Goal: Complete application form

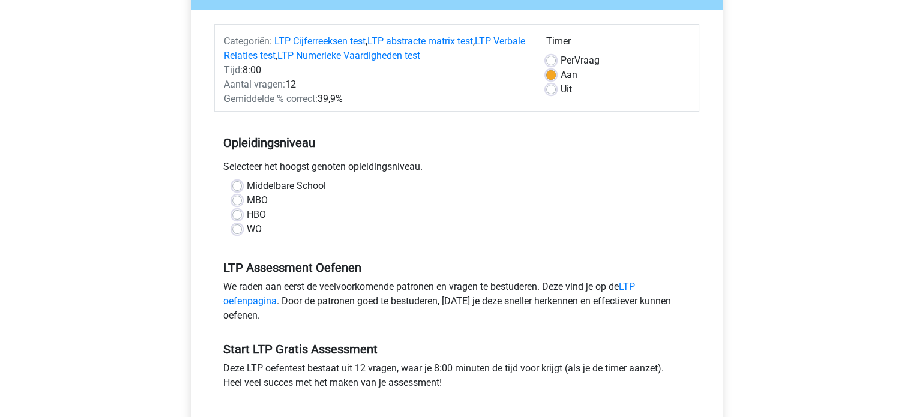
scroll to position [134, 0]
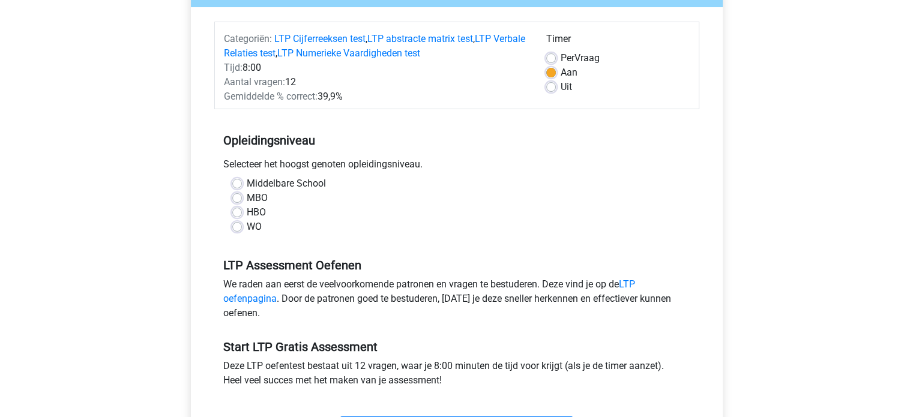
click at [247, 195] on label "MBO" at bounding box center [257, 198] width 21 height 14
click at [239, 195] on input "MBO" at bounding box center [237, 197] width 10 height 12
radio input "true"
click at [247, 184] on label "Middelbare School" at bounding box center [286, 183] width 79 height 14
click at [237, 184] on input "Middelbare School" at bounding box center [237, 182] width 10 height 12
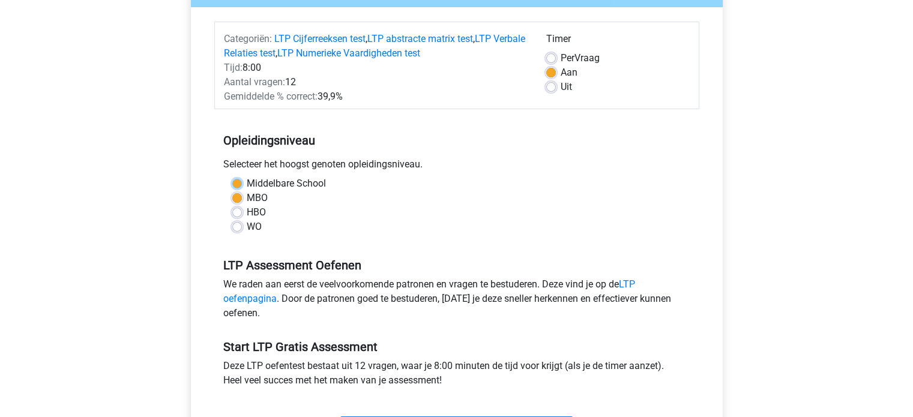
radio input "true"
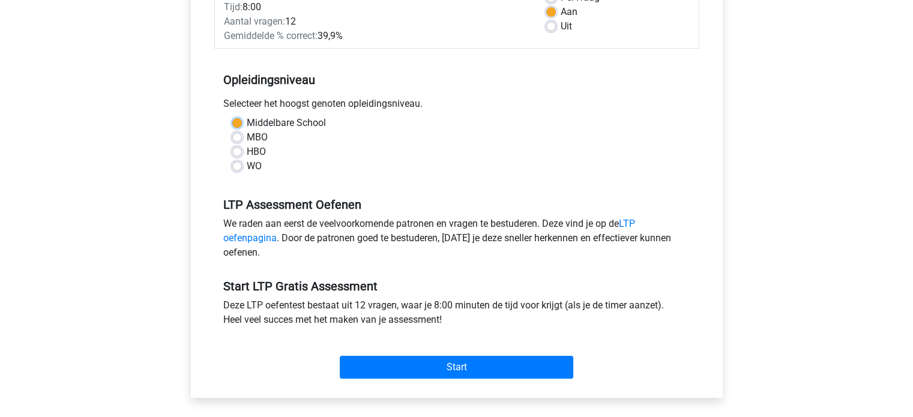
scroll to position [275, 0]
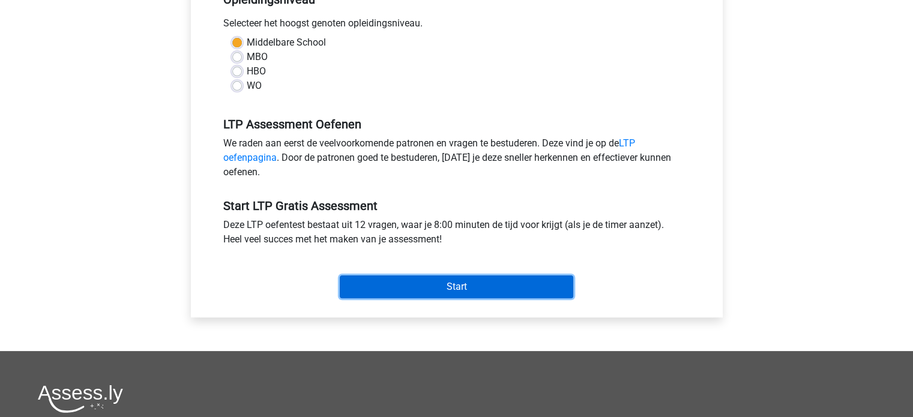
click at [440, 285] on input "Start" at bounding box center [456, 286] width 233 height 23
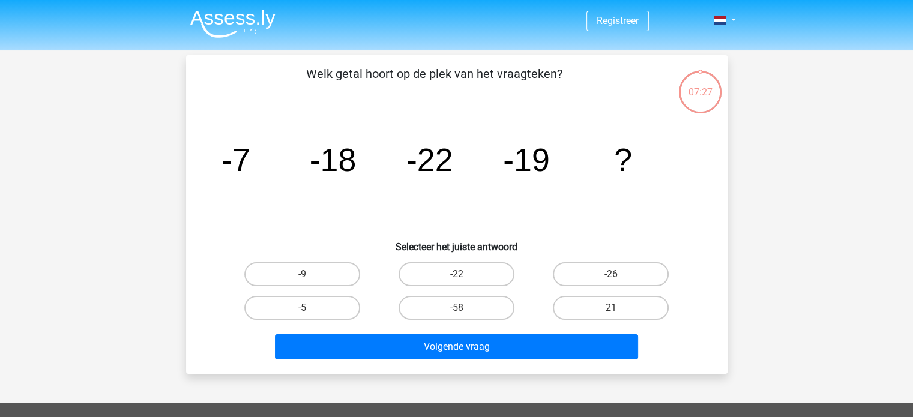
click at [250, 172] on tspan "-18" at bounding box center [235, 160] width 29 height 36
click at [459, 203] on icon "image/svg+xml -7 -18 -22 -19 ?" at bounding box center [457, 170] width 484 height 121
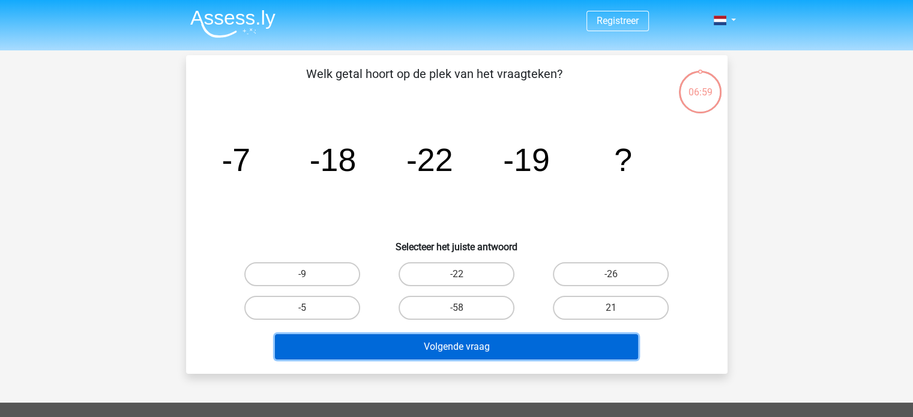
click at [471, 336] on button "Volgende vraag" at bounding box center [456, 346] width 363 height 25
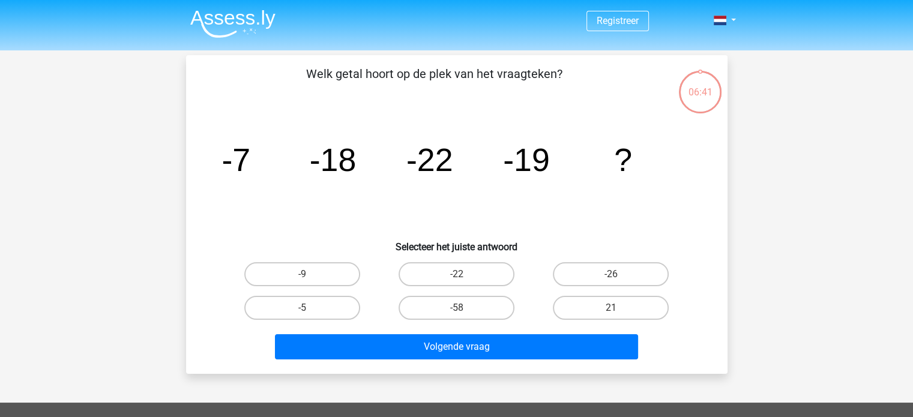
click at [250, 177] on tspan "-18" at bounding box center [235, 160] width 29 height 36
click at [452, 304] on label "-58" at bounding box center [456, 308] width 116 height 24
click at [456, 308] on input "-58" at bounding box center [460, 312] width 8 height 8
radio input "true"
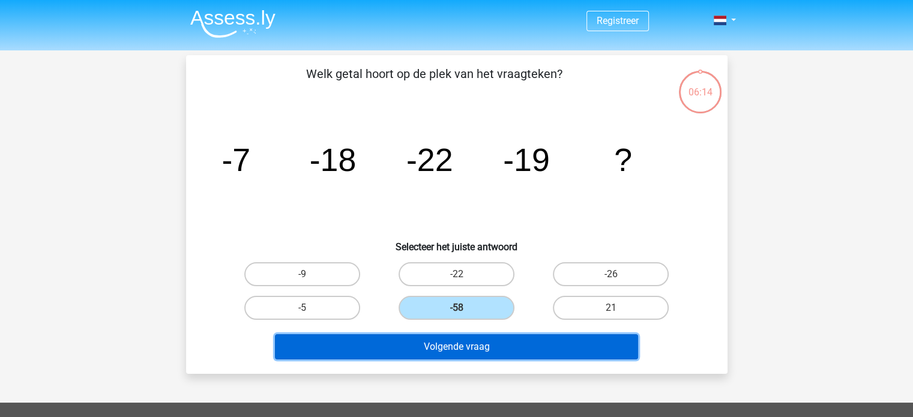
click at [464, 345] on button "Volgende vraag" at bounding box center [456, 346] width 363 height 25
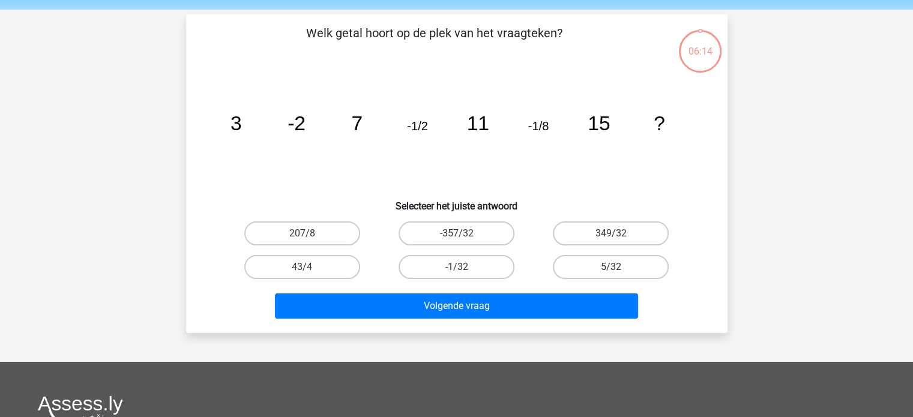
scroll to position [55, 0]
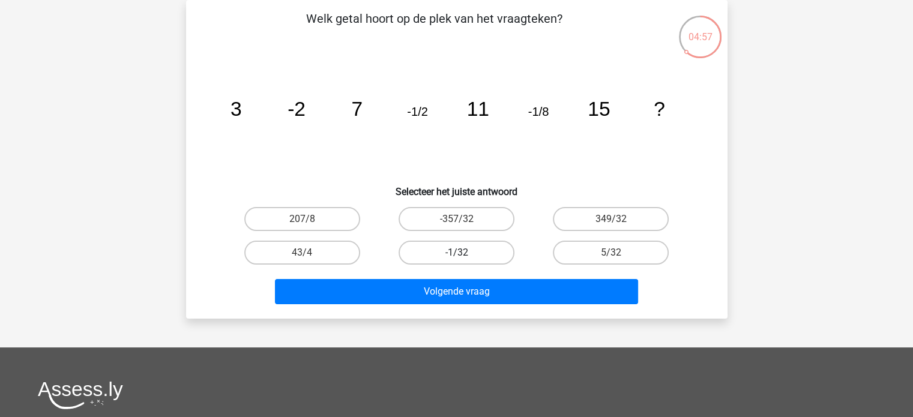
click at [467, 254] on label "-1/32" at bounding box center [456, 253] width 116 height 24
click at [464, 254] on input "-1/32" at bounding box center [460, 257] width 8 height 8
radio input "true"
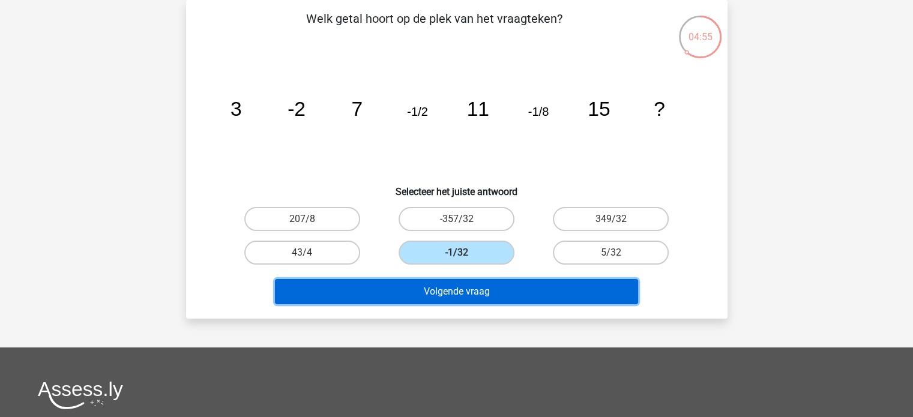
click at [469, 279] on button "Volgende vraag" at bounding box center [456, 291] width 363 height 25
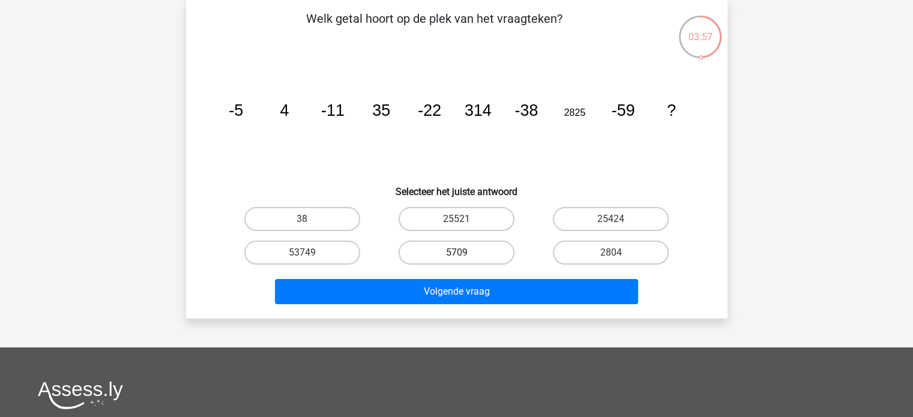
click at [446, 251] on label "5709" at bounding box center [456, 253] width 116 height 24
click at [456, 253] on input "5709" at bounding box center [460, 257] width 8 height 8
radio input "true"
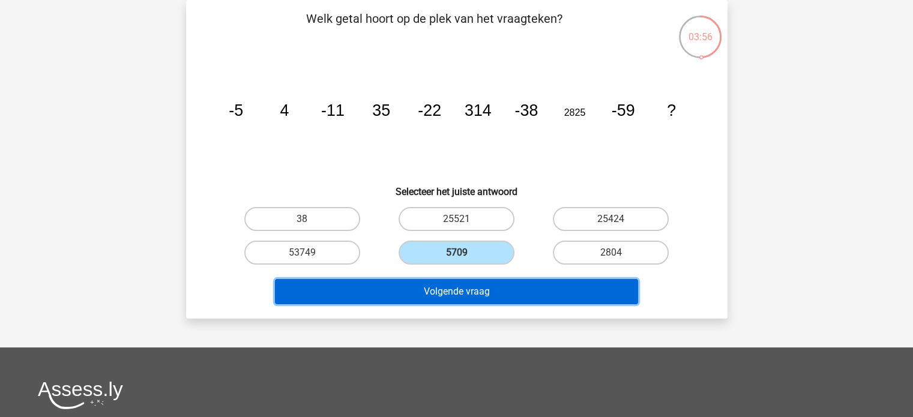
click at [457, 286] on button "Volgende vraag" at bounding box center [456, 291] width 363 height 25
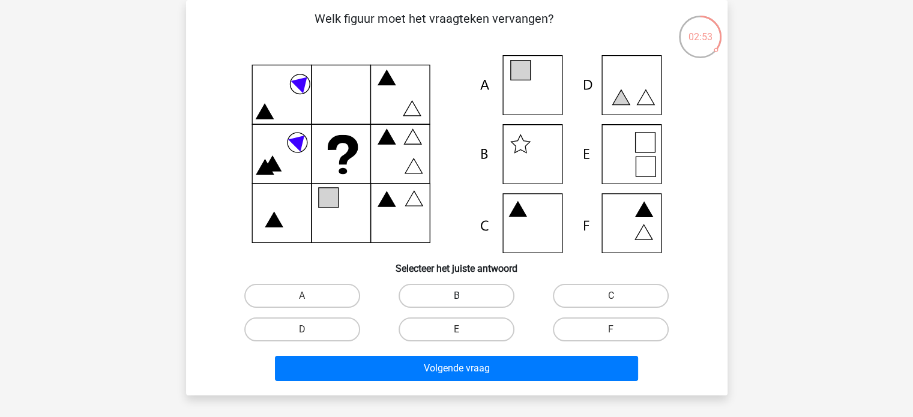
click at [430, 295] on label "B" at bounding box center [456, 296] width 116 height 24
click at [456, 296] on input "B" at bounding box center [460, 300] width 8 height 8
radio input "true"
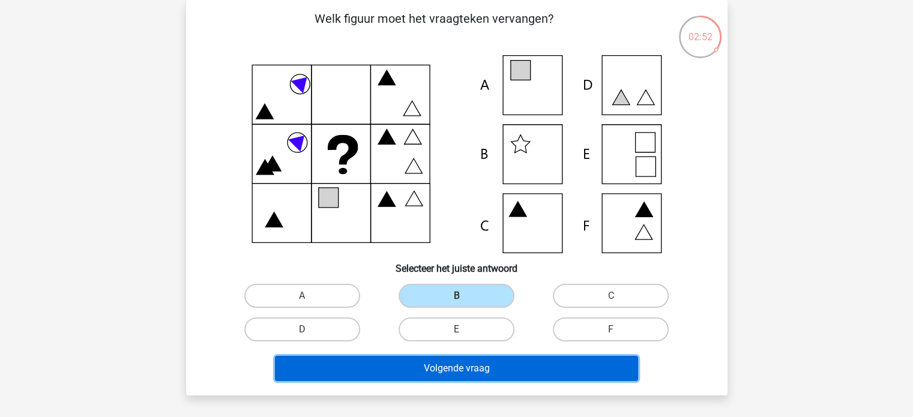
click at [440, 366] on button "Volgende vraag" at bounding box center [456, 368] width 363 height 25
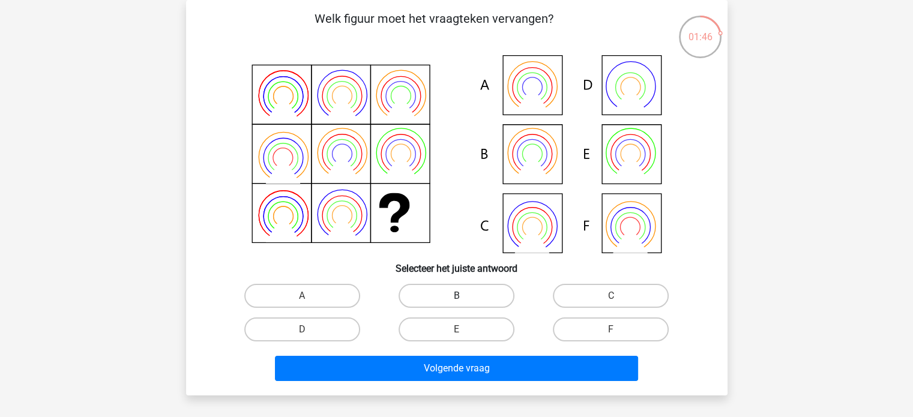
click at [467, 304] on label "B" at bounding box center [456, 296] width 116 height 24
click at [464, 304] on input "B" at bounding box center [460, 300] width 8 height 8
radio input "true"
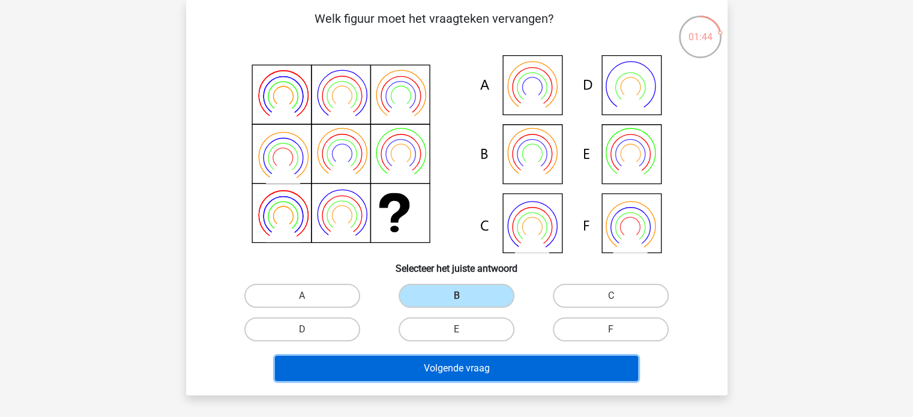
click at [465, 361] on button "Volgende vraag" at bounding box center [456, 368] width 363 height 25
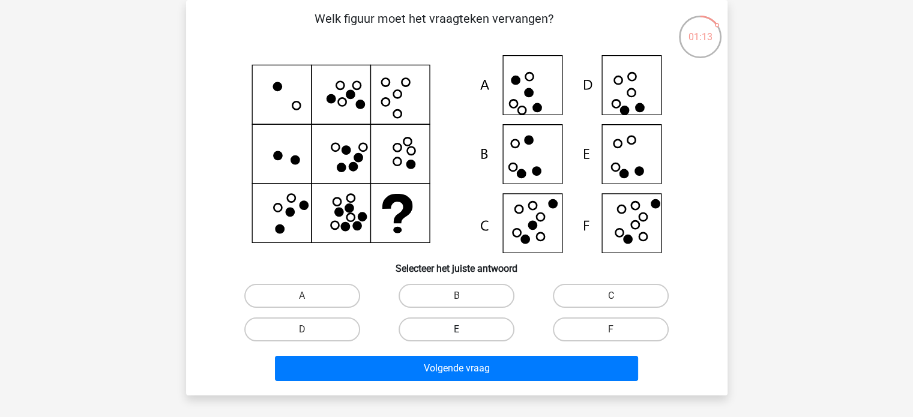
click at [454, 335] on label "E" at bounding box center [456, 329] width 116 height 24
click at [456, 335] on input "E" at bounding box center [460, 333] width 8 height 8
radio input "true"
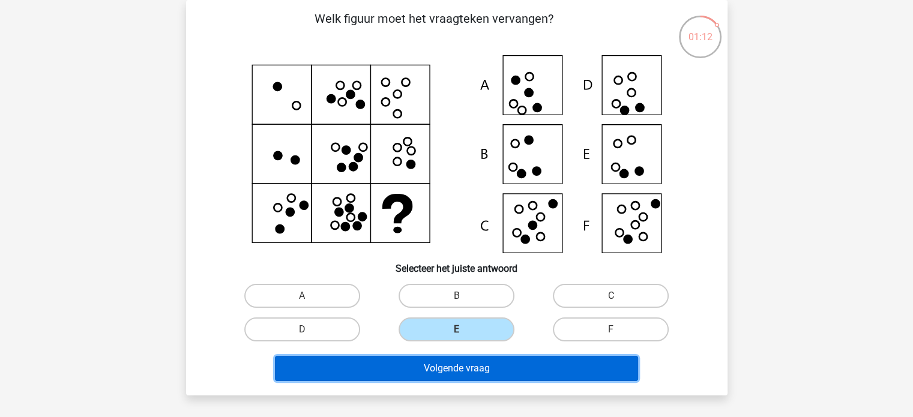
click at [455, 368] on button "Volgende vraag" at bounding box center [456, 368] width 363 height 25
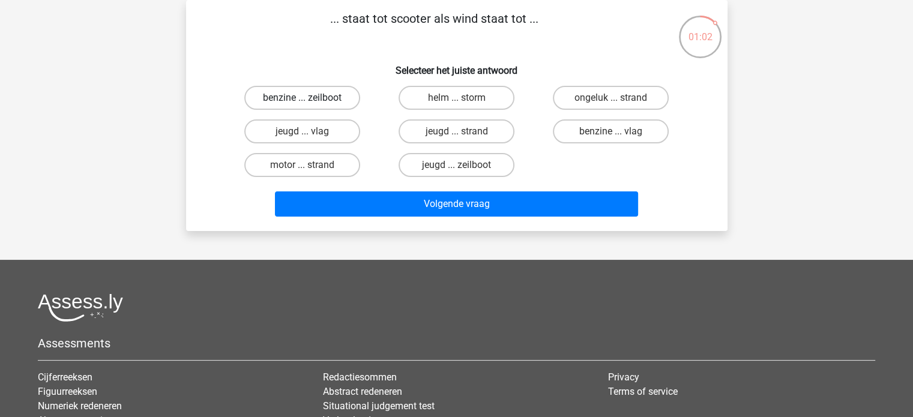
click at [317, 95] on label "benzine ... zeilboot" at bounding box center [302, 98] width 116 height 24
click at [310, 98] on input "benzine ... zeilboot" at bounding box center [306, 102] width 8 height 8
radio input "true"
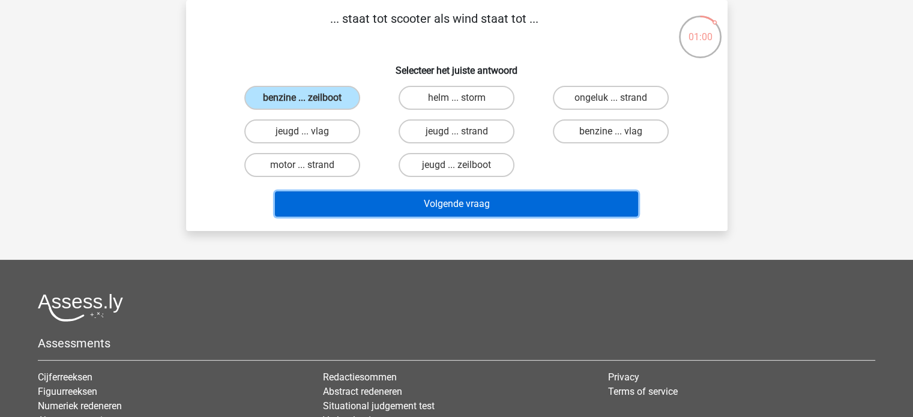
click at [368, 197] on button "Volgende vraag" at bounding box center [456, 203] width 363 height 25
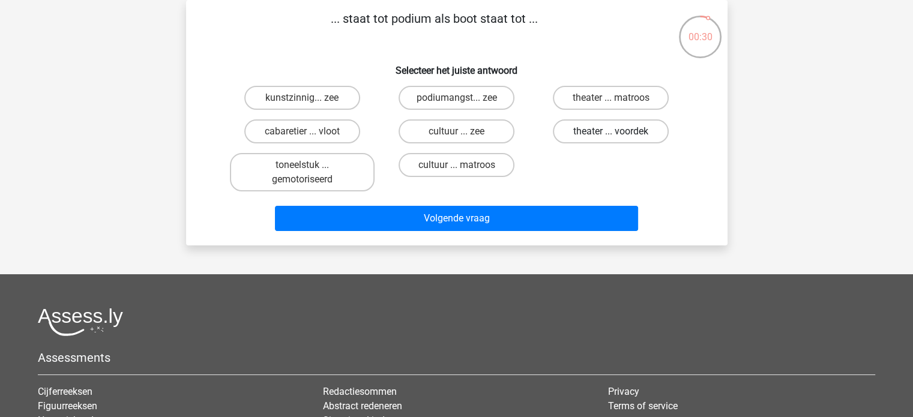
click at [600, 128] on label "theater ... voordek" at bounding box center [611, 131] width 116 height 24
click at [611, 131] on input "theater ... voordek" at bounding box center [615, 135] width 8 height 8
radio input "true"
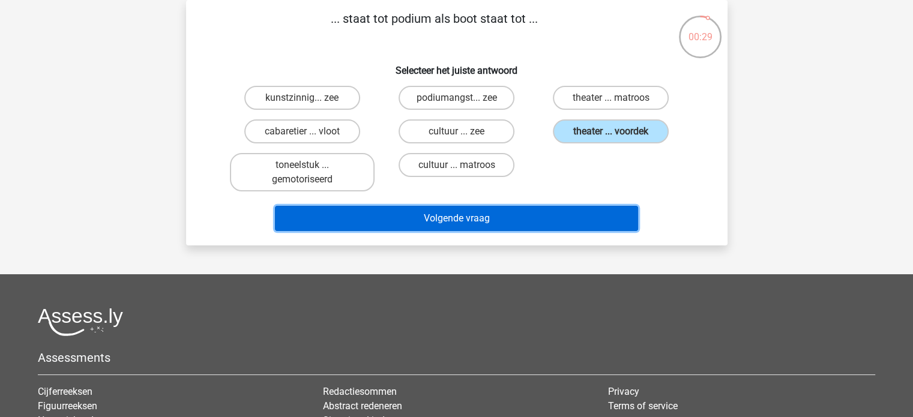
click at [526, 212] on button "Volgende vraag" at bounding box center [456, 218] width 363 height 25
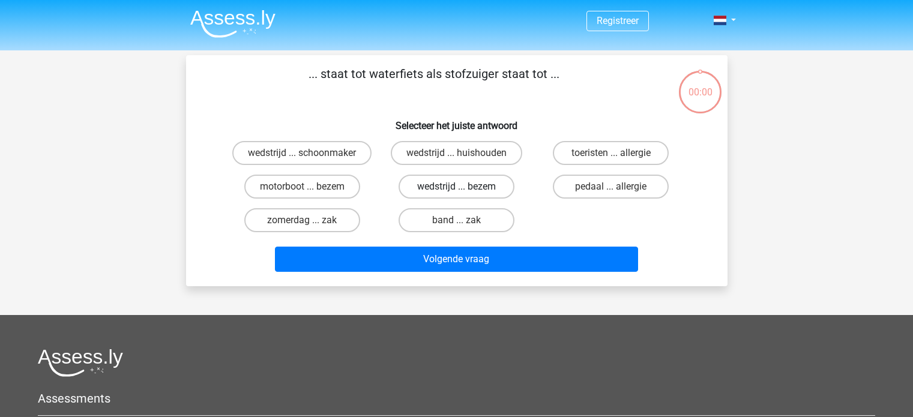
scroll to position [55, 0]
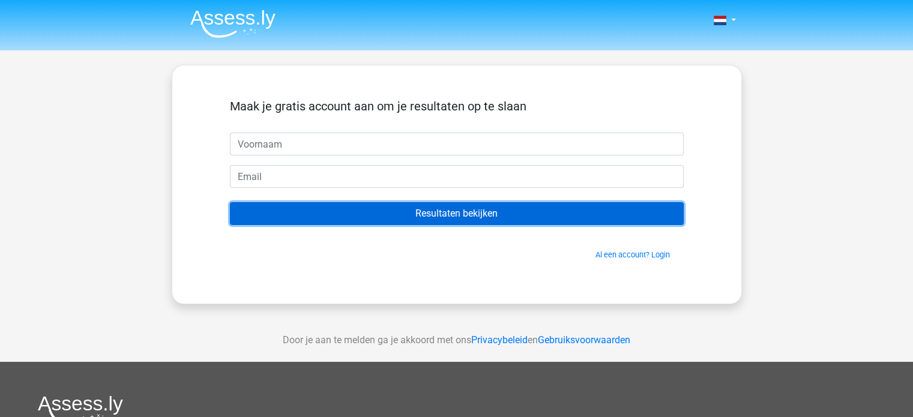
click at [453, 213] on input "Resultaten bekijken" at bounding box center [457, 213] width 454 height 23
